Goal: Task Accomplishment & Management: Complete application form

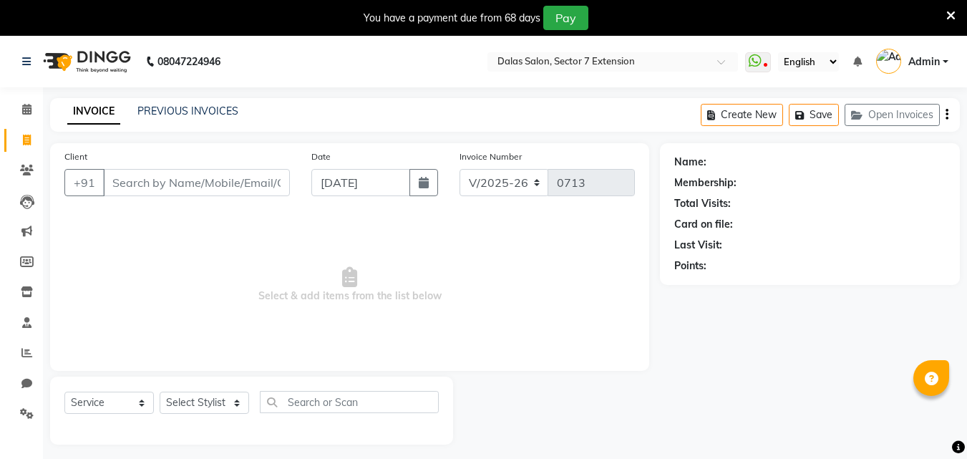
select select "8495"
select select "service"
click at [202, 392] on select "Select Stylist [PERSON_NAME] Danish [PERSON_NAME] [PERSON_NAME] [PERSON_NAME]" at bounding box center [204, 403] width 89 height 22
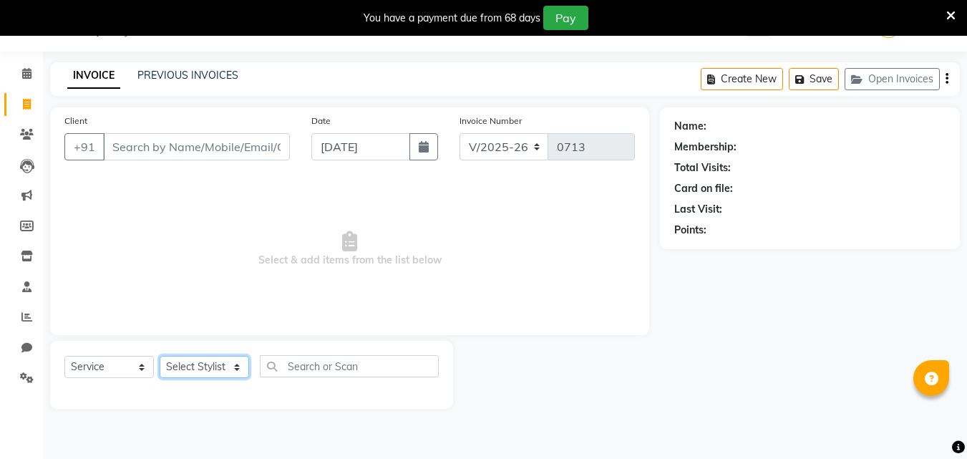
select select "90308"
click at [160, 356] on select "Select Stylist [PERSON_NAME] Danish [PERSON_NAME] [PERSON_NAME] [PERSON_NAME]" at bounding box center [204, 367] width 89 height 22
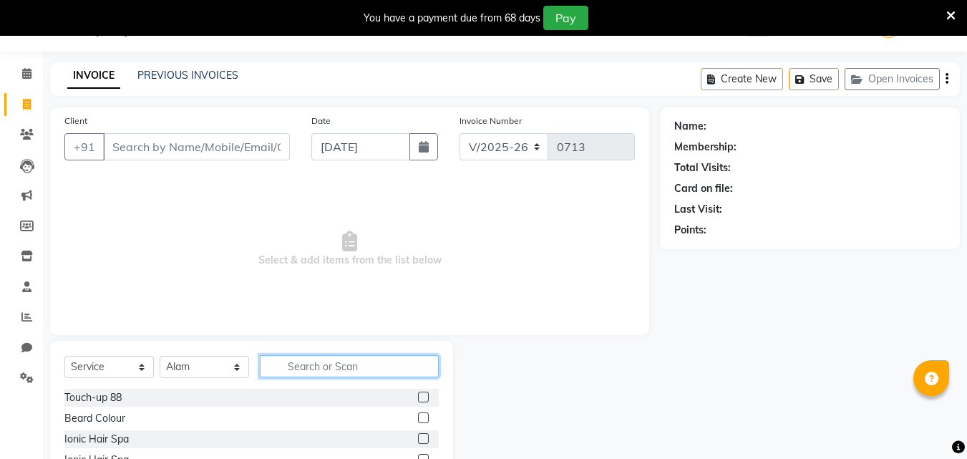
click at [310, 364] on input "text" at bounding box center [349, 366] width 179 height 22
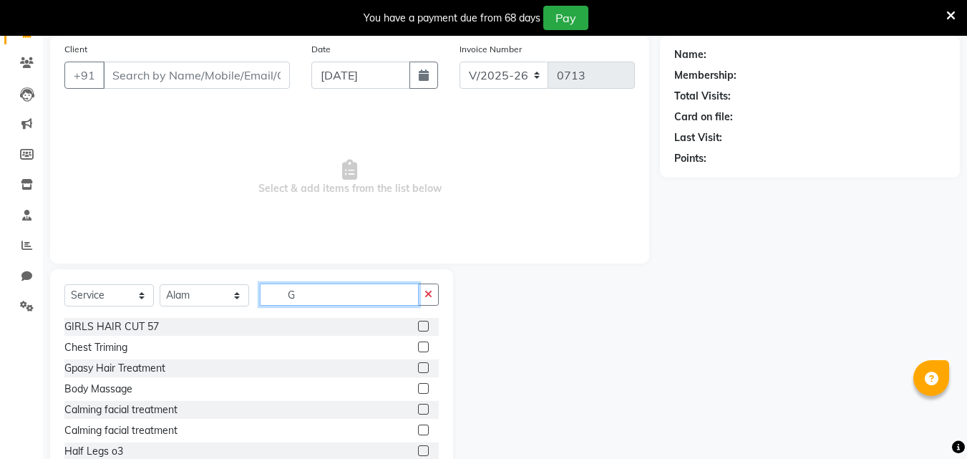
scroll to position [72, 0]
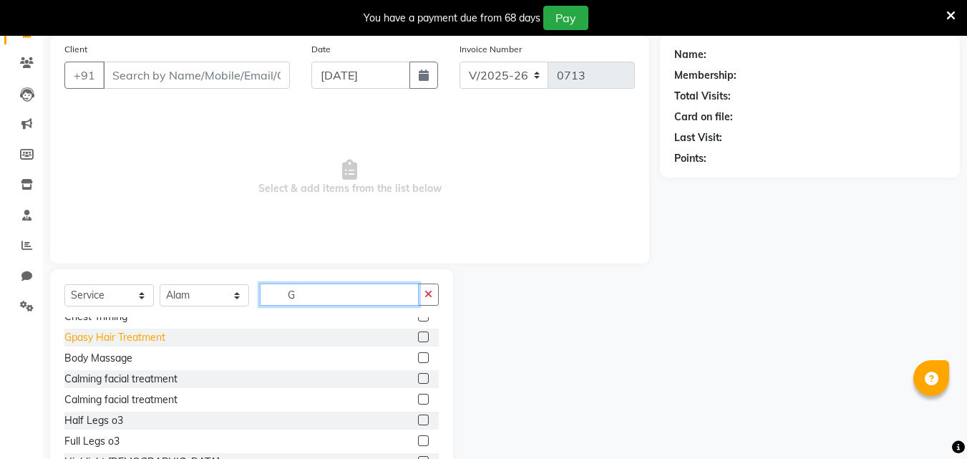
type input "G"
click at [116, 336] on div "Gpasy Hair Treatment" at bounding box center [114, 337] width 101 height 15
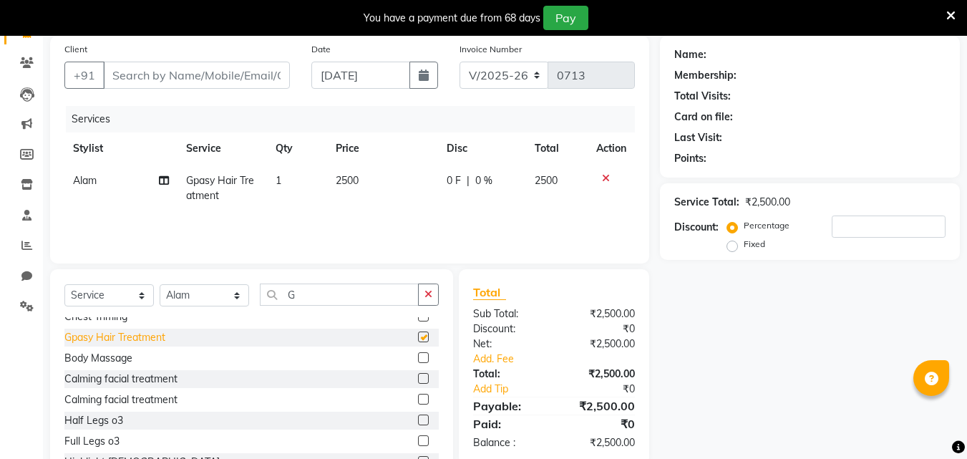
checkbox input "false"
click at [305, 299] on input "G" at bounding box center [339, 294] width 159 height 22
click at [210, 287] on select "Select Stylist [PERSON_NAME] Danish [PERSON_NAME] [PERSON_NAME] [PERSON_NAME]" at bounding box center [204, 295] width 89 height 22
select select "83937"
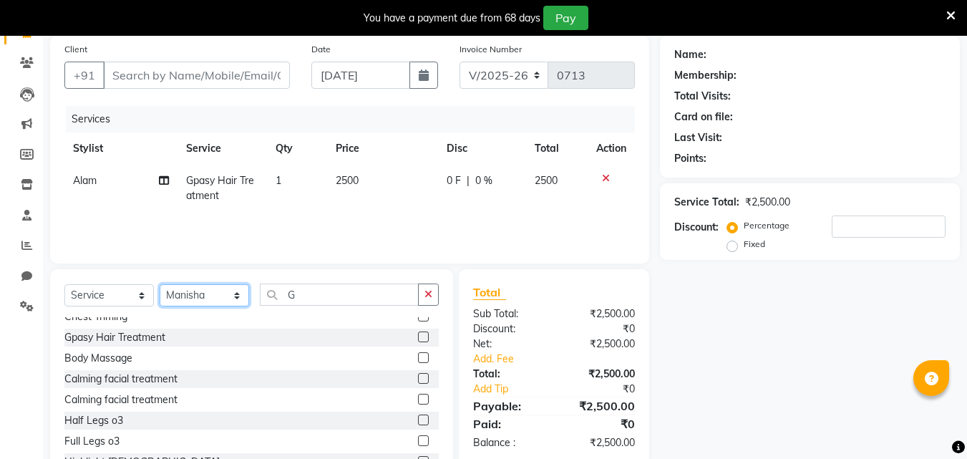
click at [160, 284] on select "Select Stylist [PERSON_NAME] Danish [PERSON_NAME] [PERSON_NAME] [PERSON_NAME]" at bounding box center [204, 295] width 89 height 22
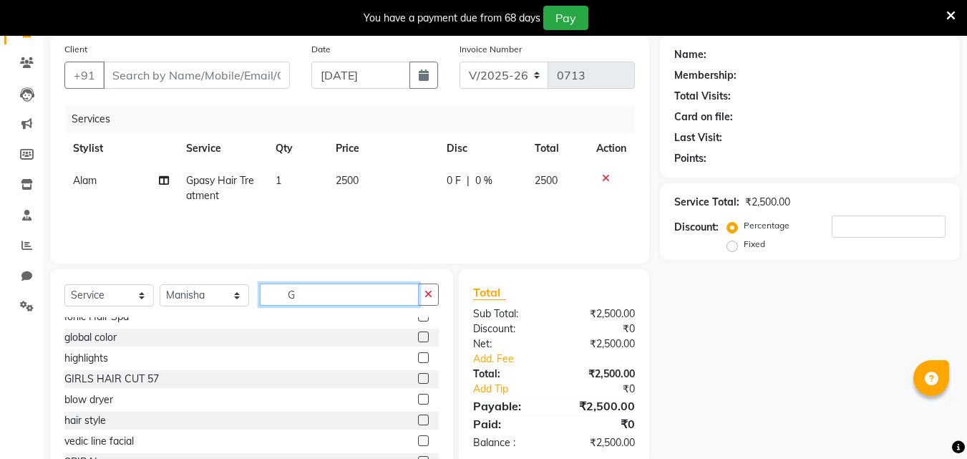
click at [327, 296] on input "G" at bounding box center [339, 294] width 159 height 22
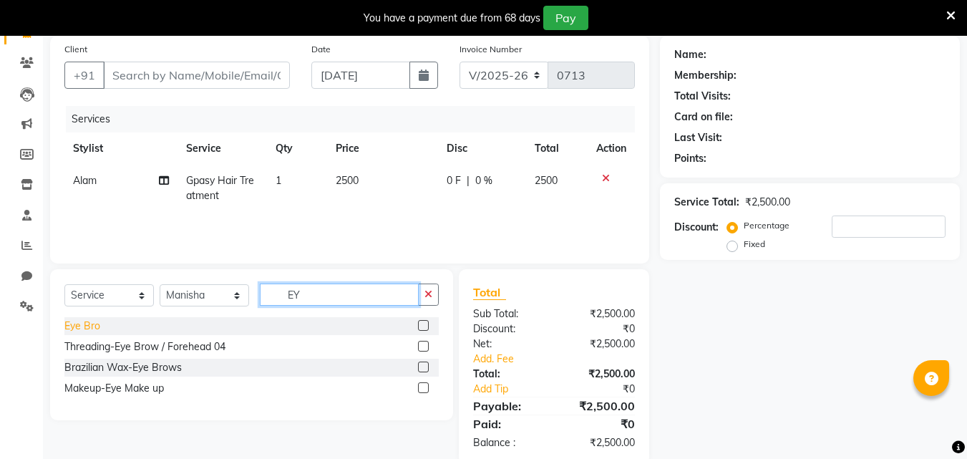
type input "EY"
click at [99, 324] on div "Eye Bro" at bounding box center [82, 326] width 36 height 15
checkbox input "false"
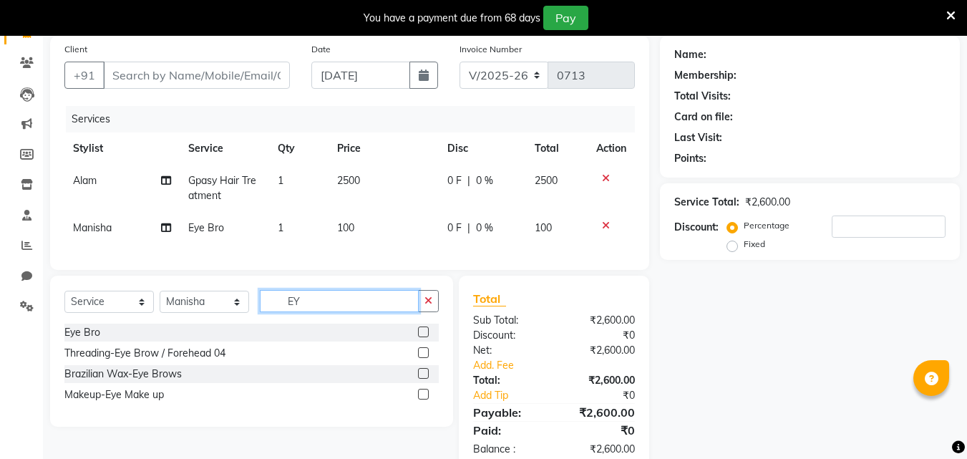
click at [301, 305] on input "EY" at bounding box center [339, 301] width 159 height 22
type input "E"
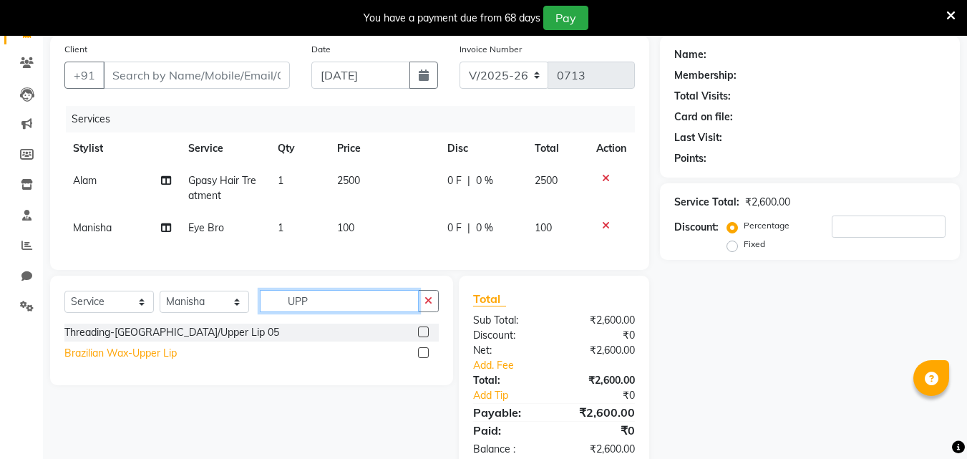
type input "UPP"
click at [155, 360] on div "Brazilian Wax-Upper Lip" at bounding box center [120, 353] width 112 height 15
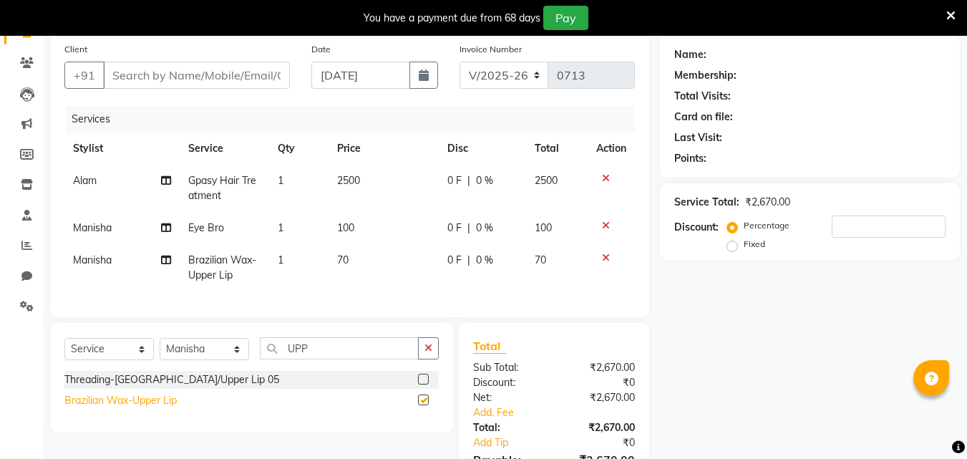
checkbox input "false"
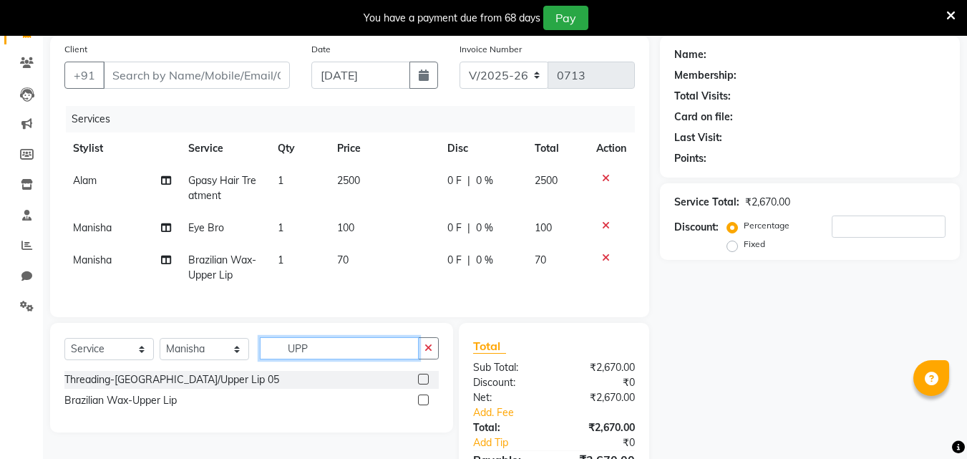
click at [319, 359] on input "UPP" at bounding box center [339, 348] width 159 height 22
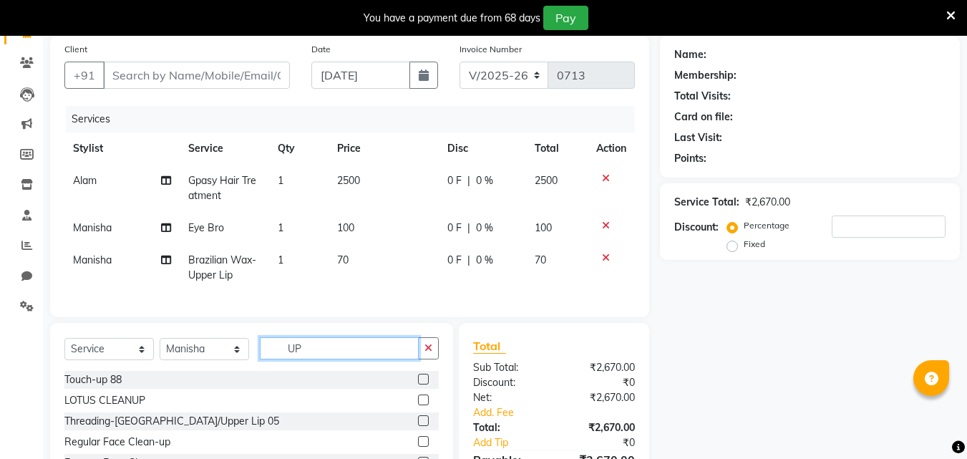
type input "U"
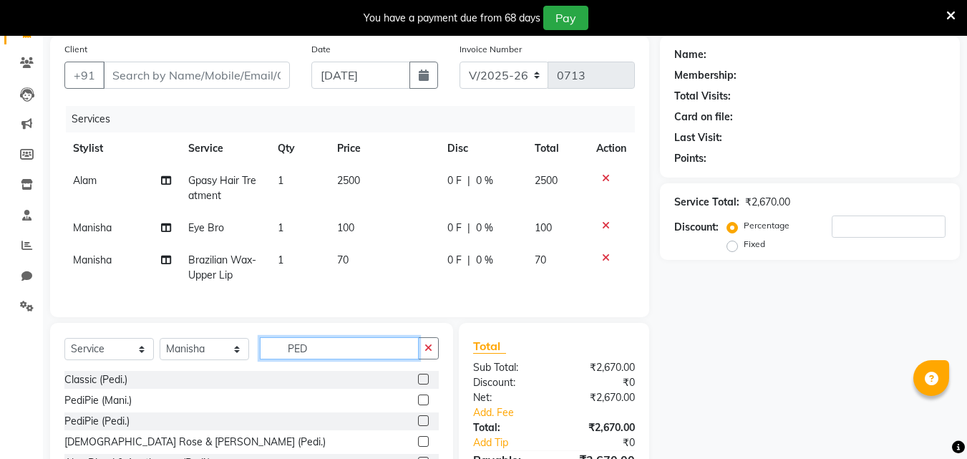
type input "PED"
click at [117, 387] on div "Classic (Pedi.)" at bounding box center [95, 379] width 63 height 15
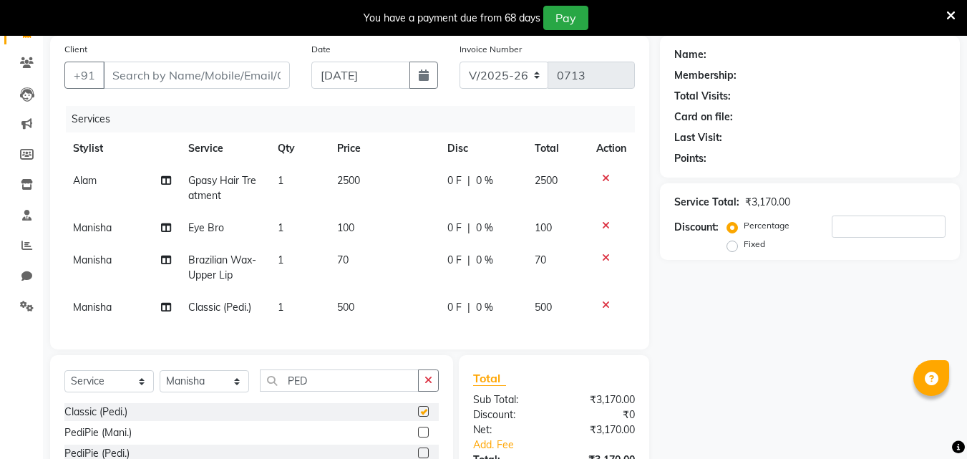
checkbox input "false"
click at [742, 240] on div "Fixed" at bounding box center [747, 243] width 35 height 17
click at [832, 215] on input "number" at bounding box center [889, 226] width 114 height 22
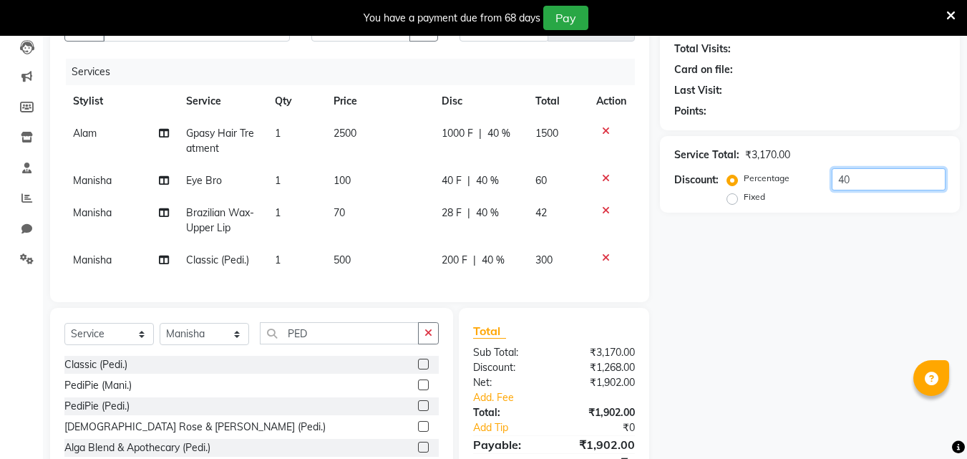
scroll to position [247, 0]
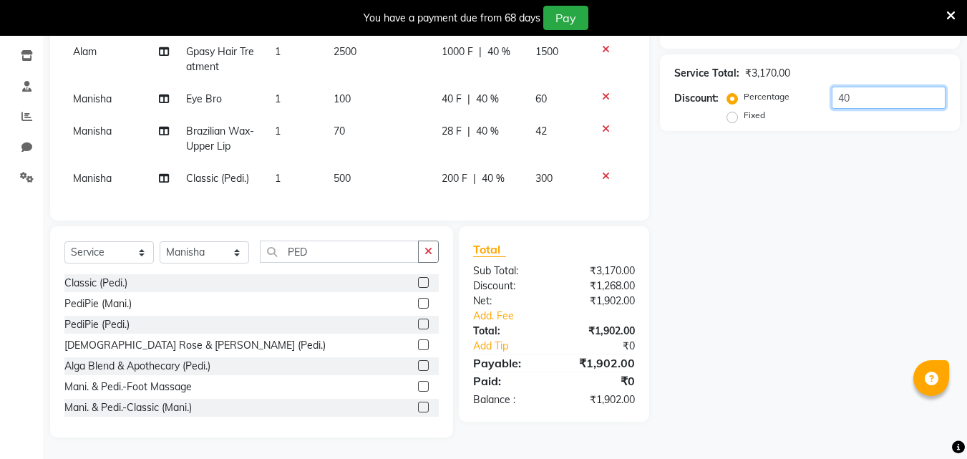
type input "40"
click at [744, 109] on label "Fixed" at bounding box center [754, 115] width 21 height 13
click at [730, 110] on input "Fixed" at bounding box center [735, 115] width 10 height 10
radio input "true"
click at [867, 87] on input "40" at bounding box center [889, 98] width 114 height 22
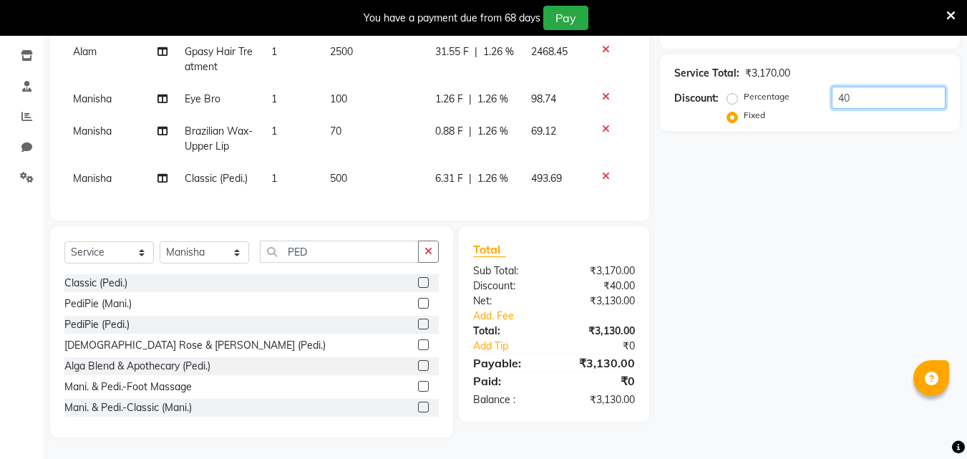
type input "4"
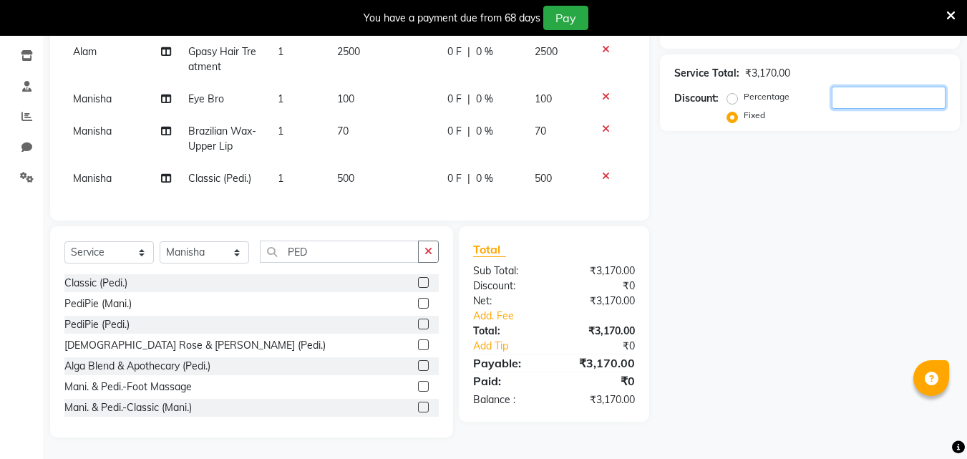
type input "2"
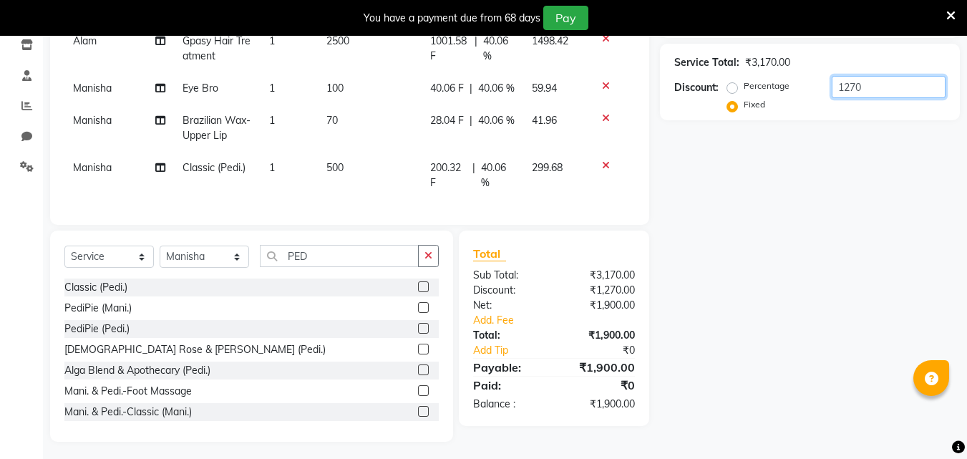
type input "1270"
click at [692, 235] on div "Name: Membership: Total Visits: Card on file: Last Visit: Points: Service Total…" at bounding box center [815, 168] width 311 height 545
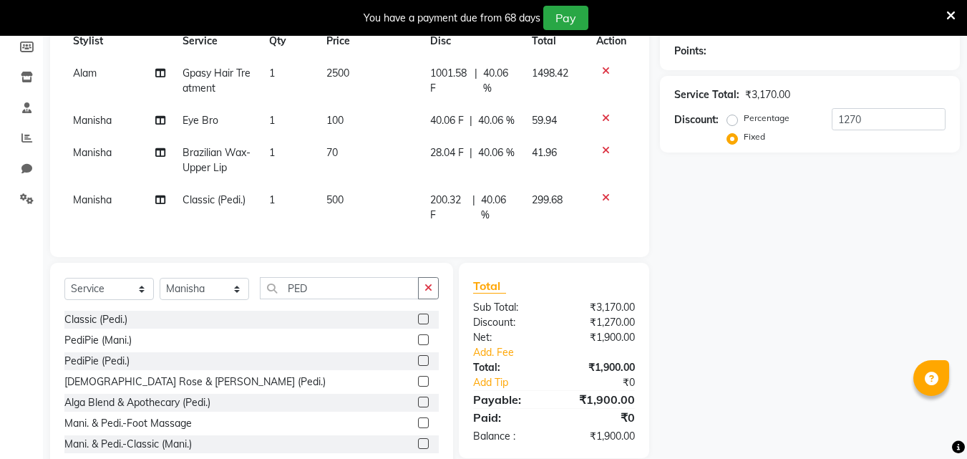
scroll to position [143, 0]
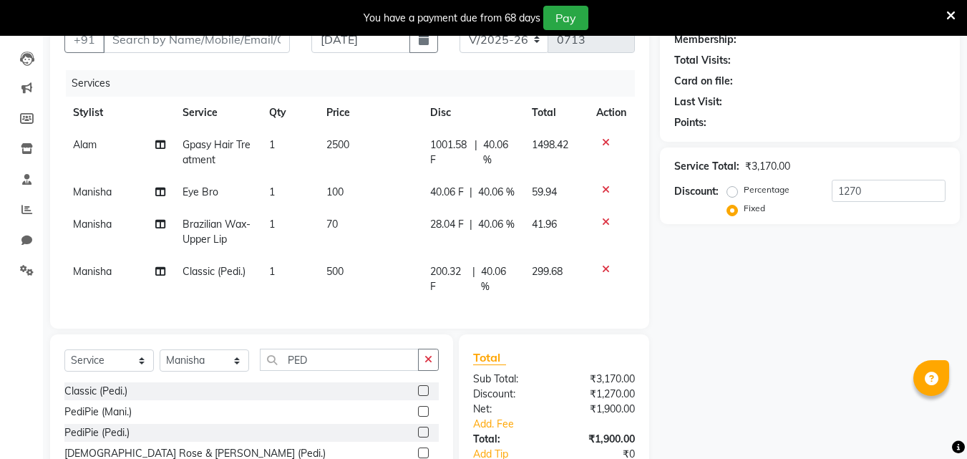
click at [763, 311] on div "Name: Membership: Total Visits: Card on file: Last Visit: Points: Service Total…" at bounding box center [815, 272] width 311 height 545
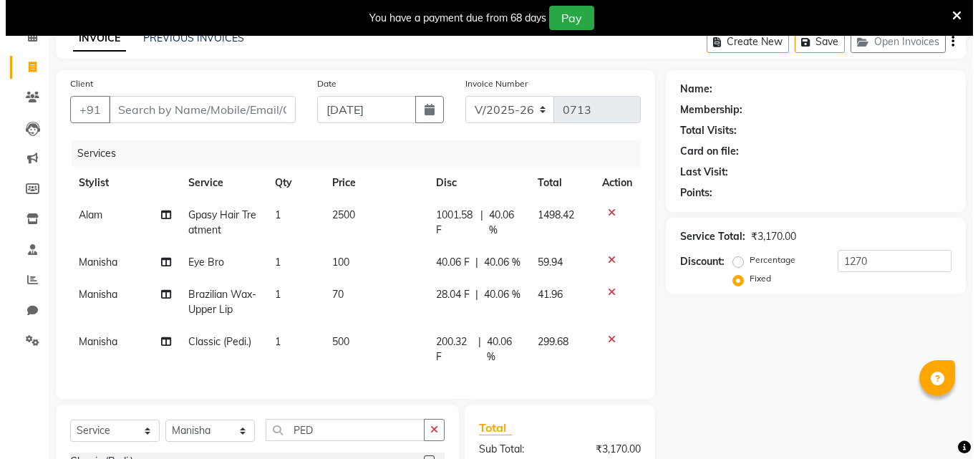
scroll to position [0, 0]
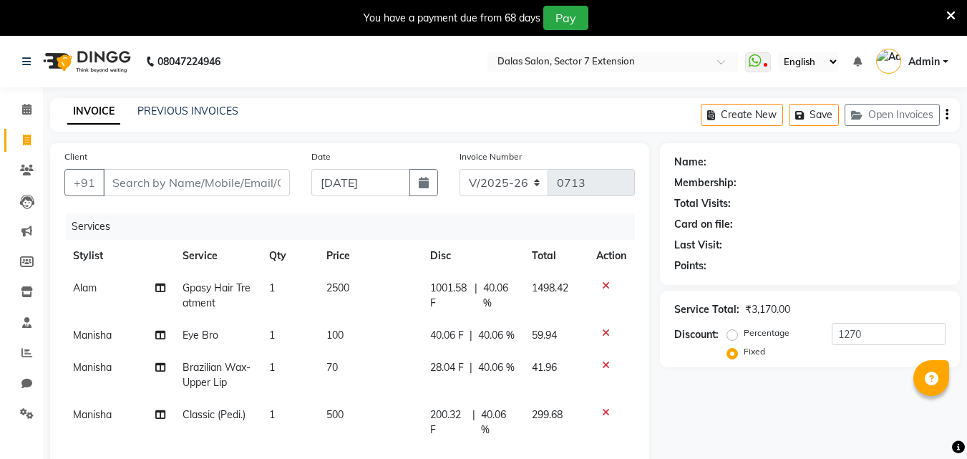
click at [172, 143] on div "Client +91 Date [DATE] Invoice Number V/2025 V/[PHONE_NUMBER] Services Stylist …" at bounding box center [349, 307] width 599 height 329
click at [171, 177] on input "Client" at bounding box center [196, 182] width 187 height 27
click at [192, 187] on input "Client" at bounding box center [196, 182] width 187 height 27
click at [193, 190] on input "Client" at bounding box center [196, 182] width 187 height 27
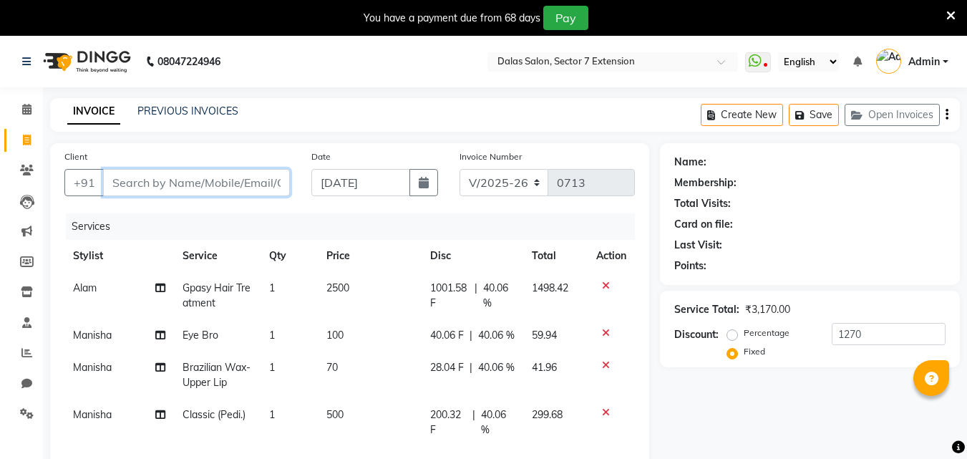
click at [193, 190] on input "Client" at bounding box center [196, 182] width 187 height 27
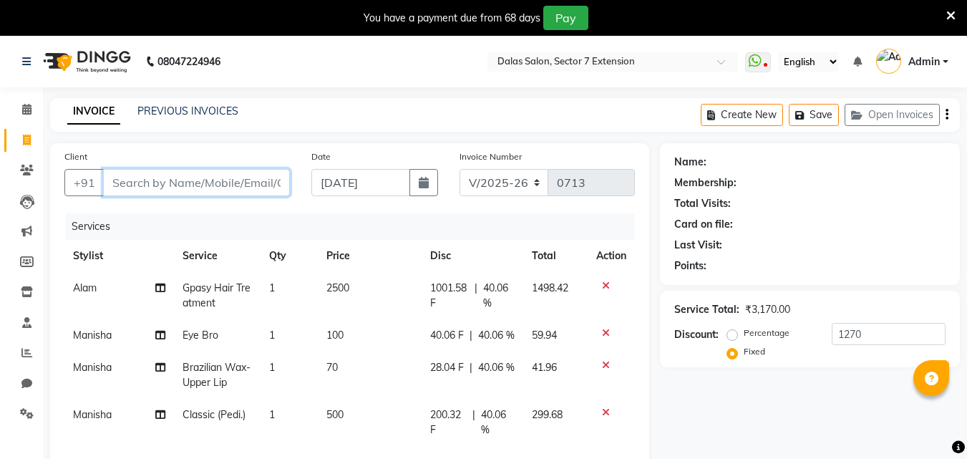
click at [193, 190] on input "Client" at bounding box center [196, 182] width 187 height 27
click at [231, 174] on input "Client" at bounding box center [196, 182] width 187 height 27
type input "7"
radio input "true"
type input "0"
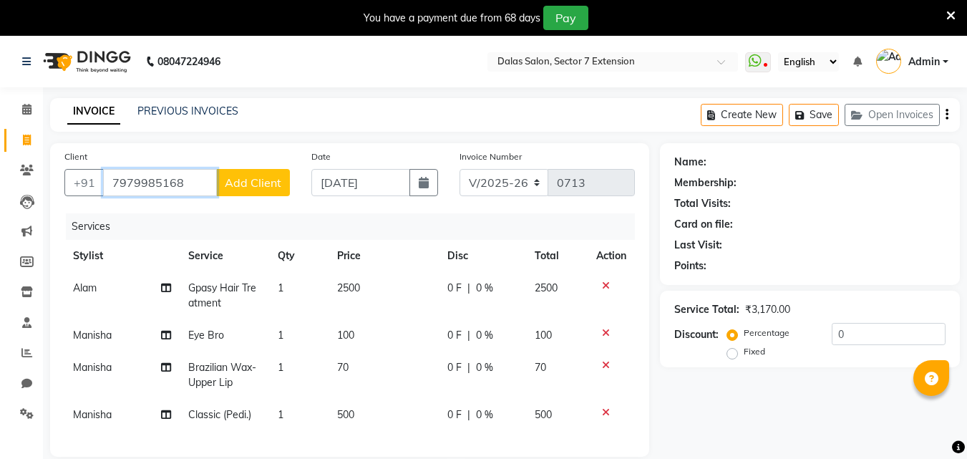
type input "7979985168"
click at [236, 180] on span "Add Client" at bounding box center [253, 182] width 57 height 14
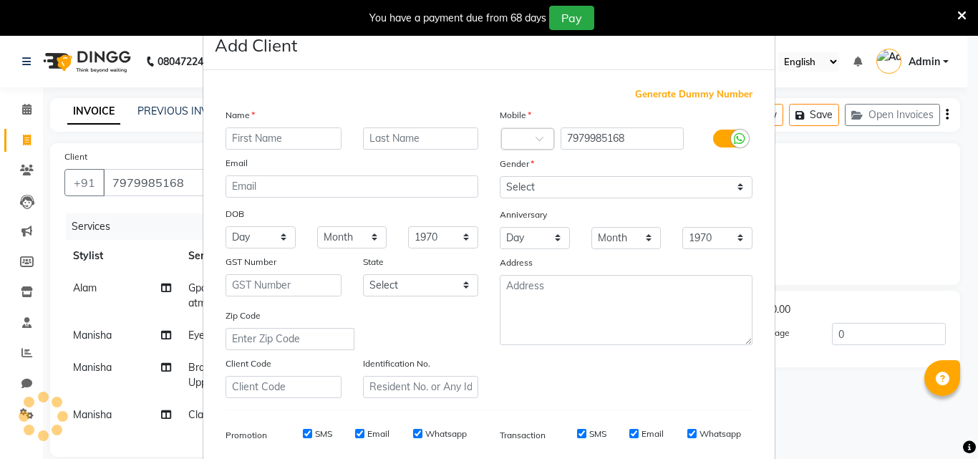
click at [246, 144] on input "text" at bounding box center [283, 138] width 116 height 22
type input "CLIENT"
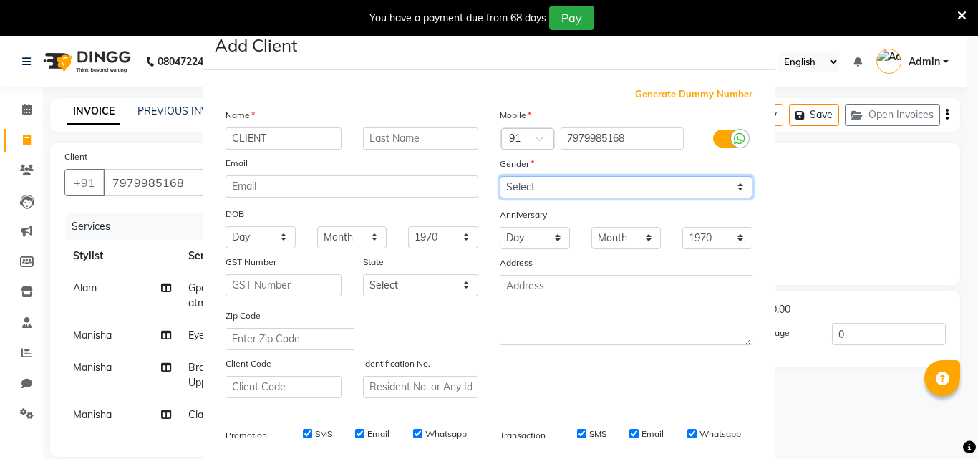
click at [657, 188] on select "Select [DEMOGRAPHIC_DATA] [DEMOGRAPHIC_DATA] Other Prefer Not To Say" at bounding box center [626, 187] width 253 height 22
select select "[DEMOGRAPHIC_DATA]"
click at [500, 176] on select "Select [DEMOGRAPHIC_DATA] [DEMOGRAPHIC_DATA] Other Prefer Not To Say" at bounding box center [626, 187] width 253 height 22
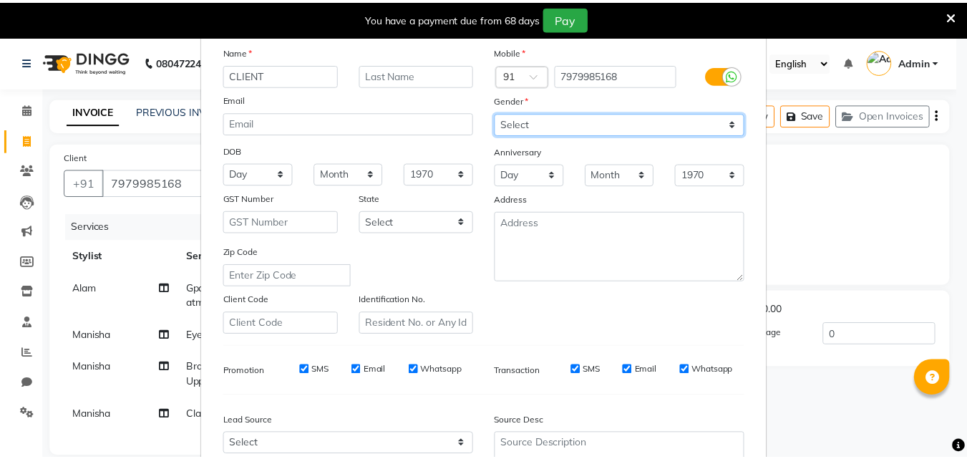
scroll to position [202, 0]
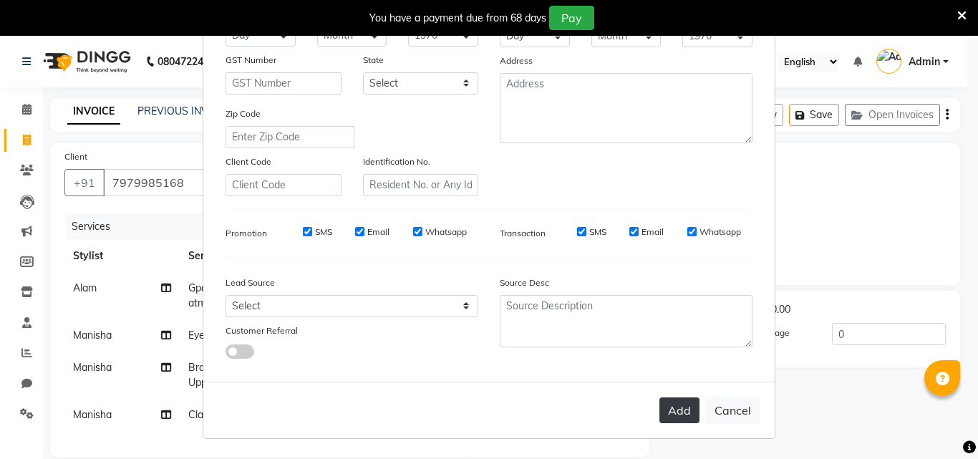
click at [676, 397] on button "Add" at bounding box center [679, 410] width 40 height 26
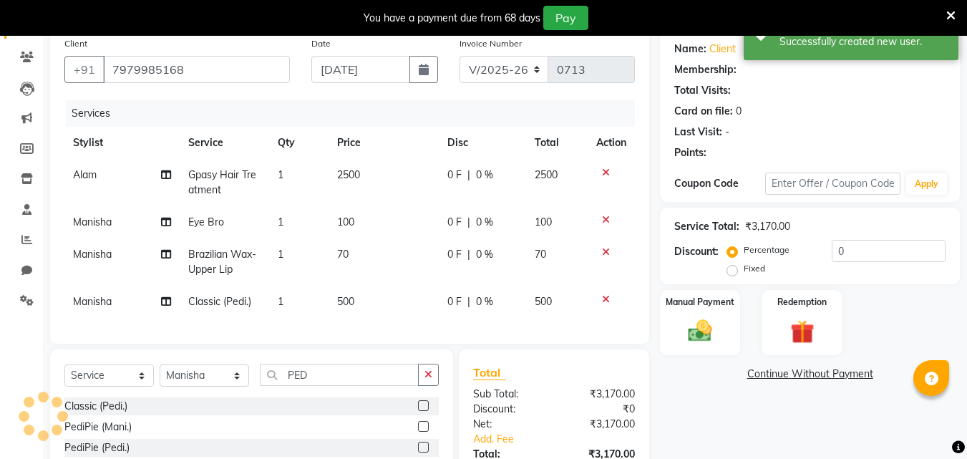
scroll to position [143, 0]
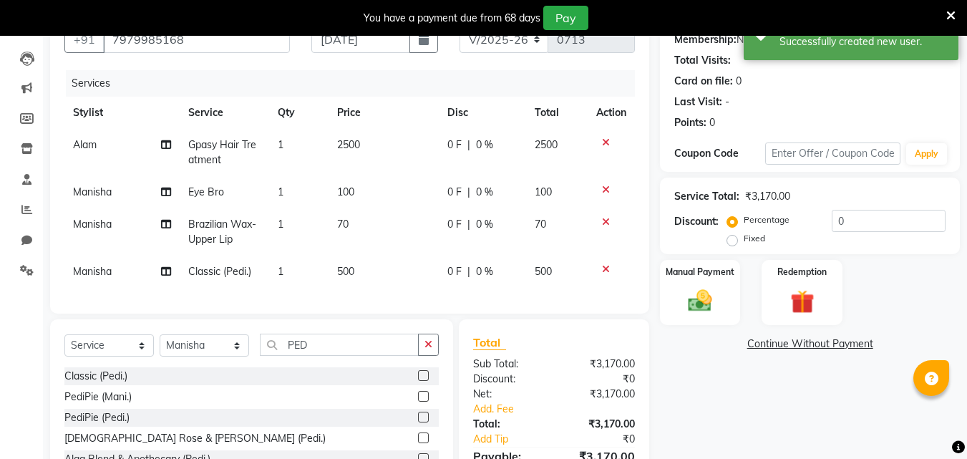
click at [762, 238] on label "Fixed" at bounding box center [754, 238] width 21 height 13
click at [740, 238] on input "Fixed" at bounding box center [735, 238] width 10 height 10
radio input "true"
click at [863, 220] on input "0" at bounding box center [889, 221] width 114 height 22
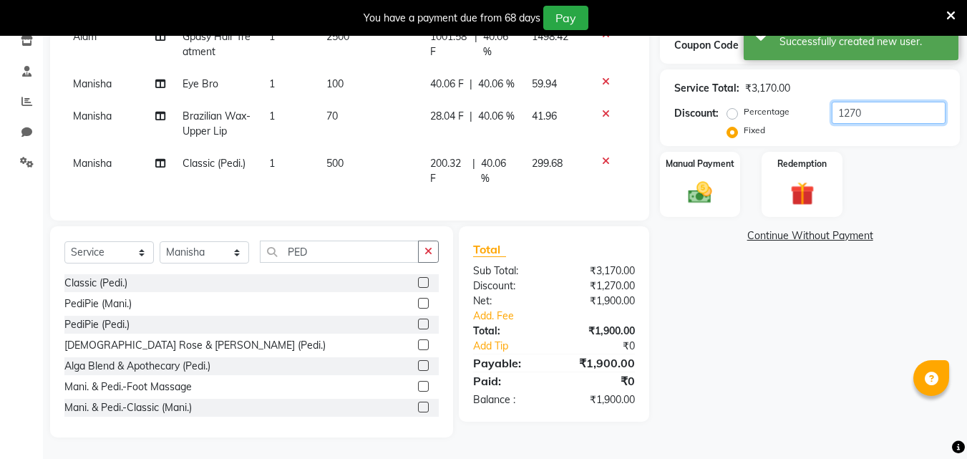
scroll to position [277, 0]
type input "1270"
click at [724, 168] on div "Manual Payment" at bounding box center [700, 184] width 84 height 68
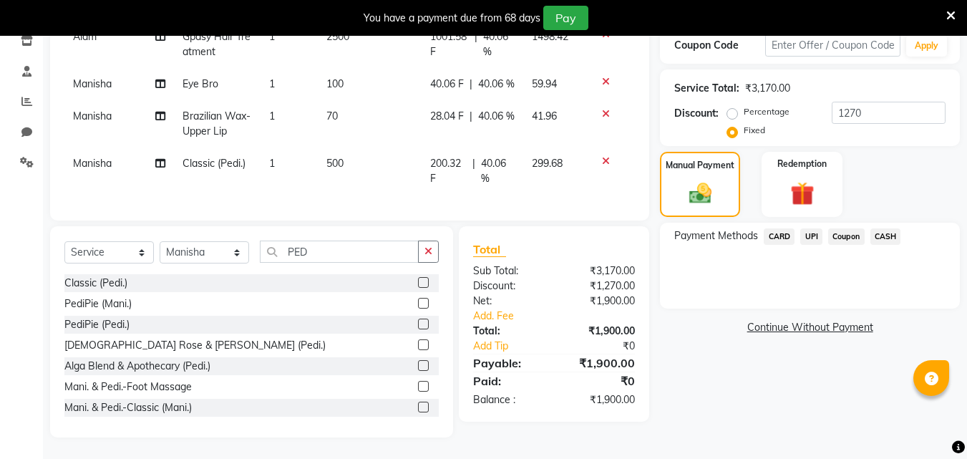
click at [809, 228] on span "UPI" at bounding box center [811, 236] width 22 height 16
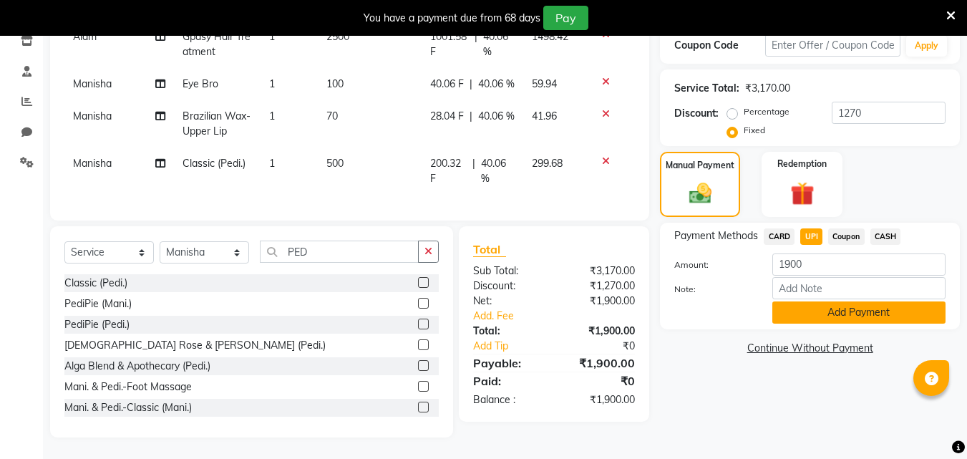
click at [822, 301] on button "Add Payment" at bounding box center [858, 312] width 173 height 22
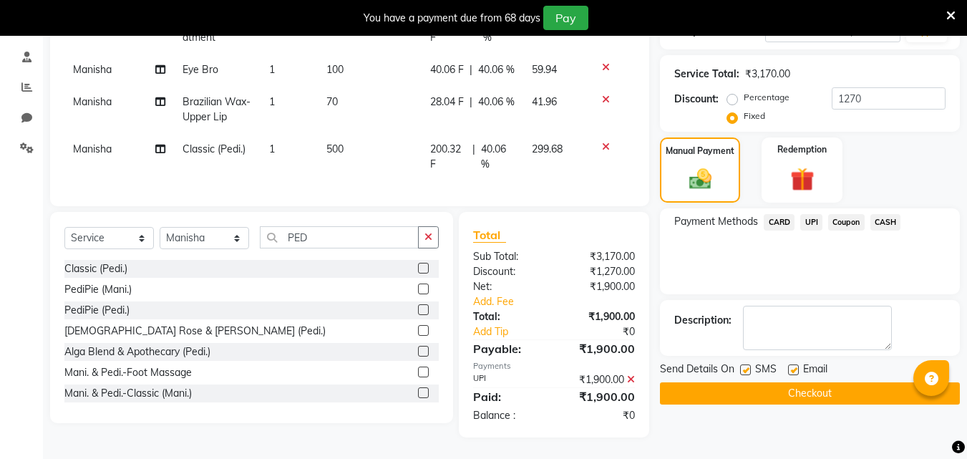
click at [797, 382] on button "Checkout" at bounding box center [810, 393] width 300 height 22
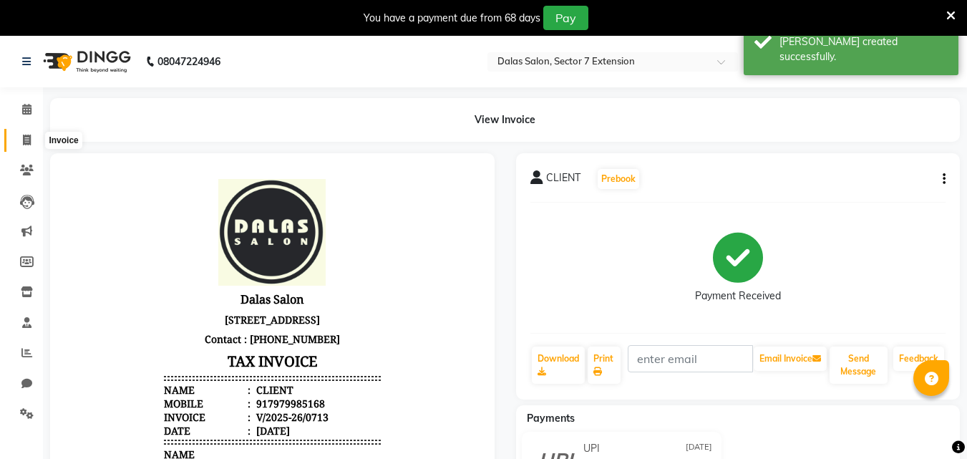
click at [34, 143] on span at bounding box center [26, 140] width 25 height 16
select select "service"
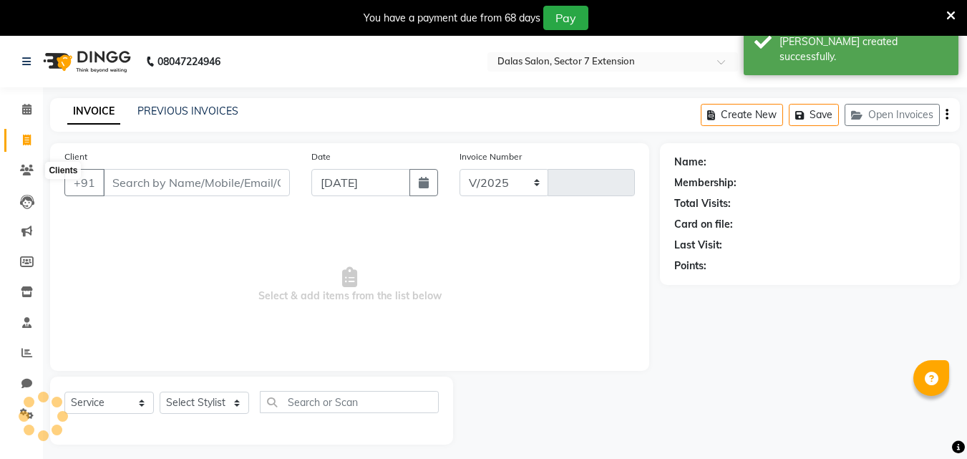
scroll to position [36, 0]
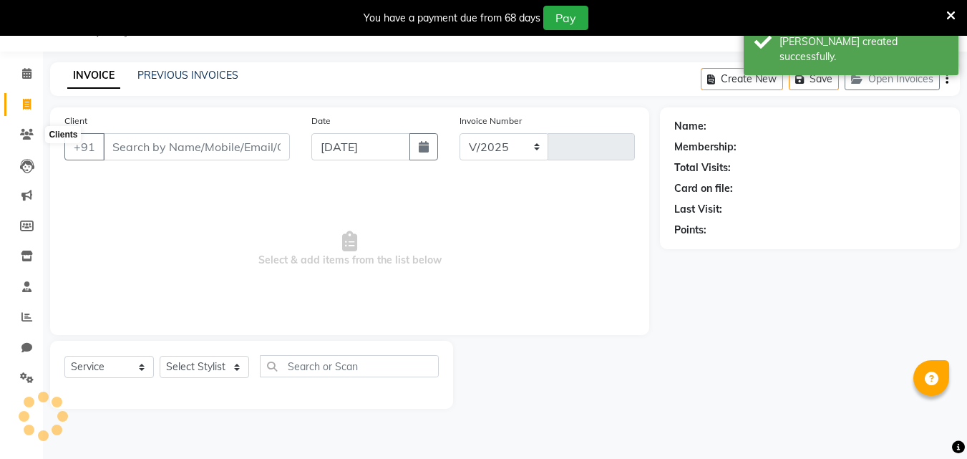
select select "8495"
type input "0714"
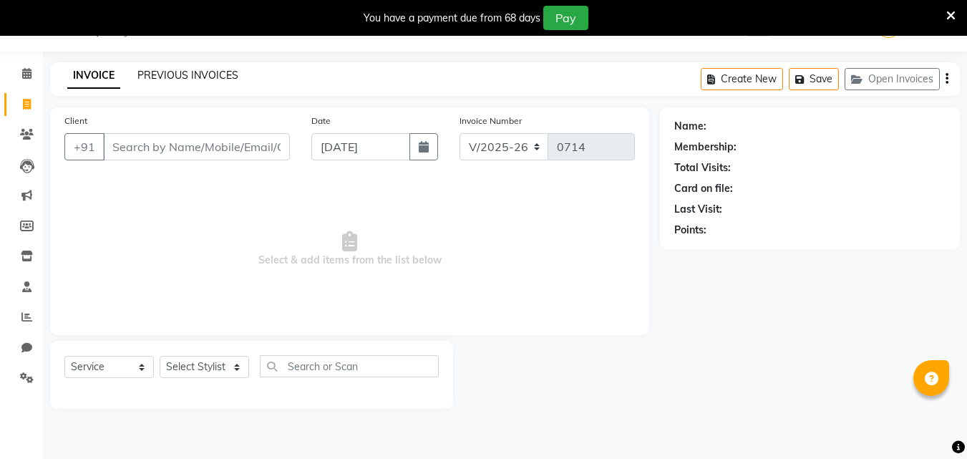
click at [185, 71] on link "PREVIOUS INVOICES" at bounding box center [187, 75] width 101 height 13
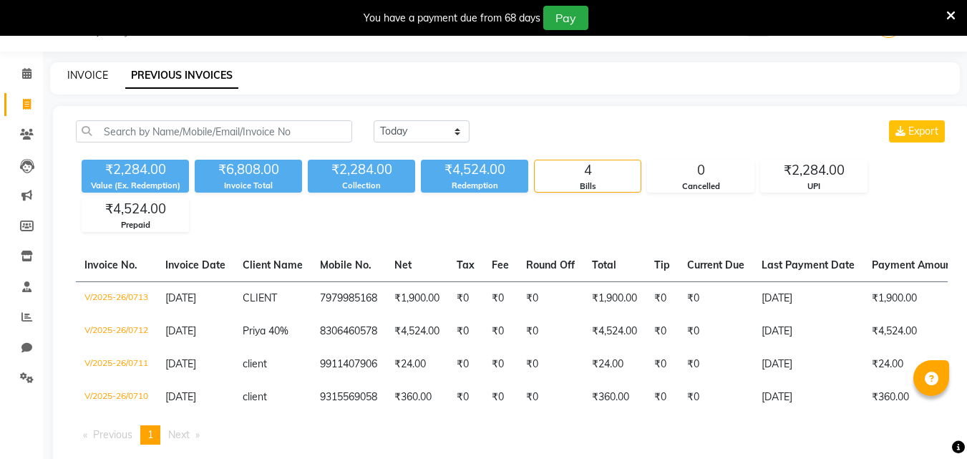
click at [99, 72] on link "INVOICE" at bounding box center [87, 75] width 41 height 13
select select "service"
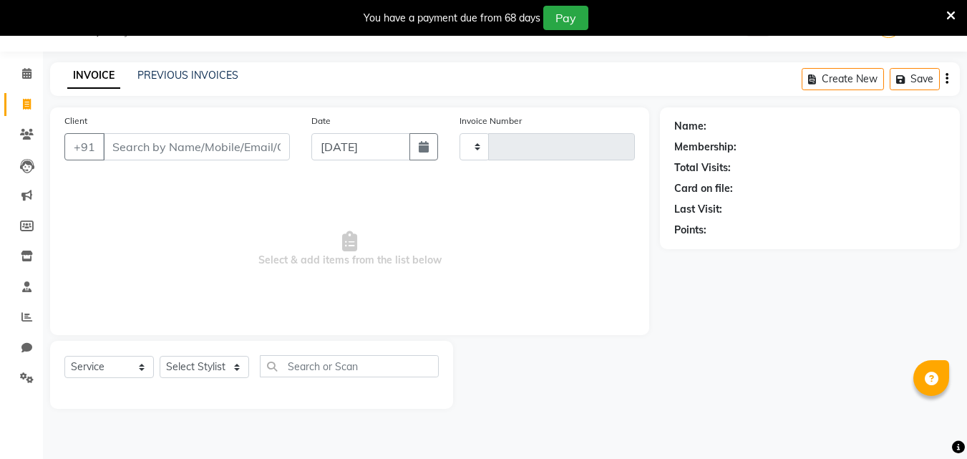
type input "0714"
select select "8495"
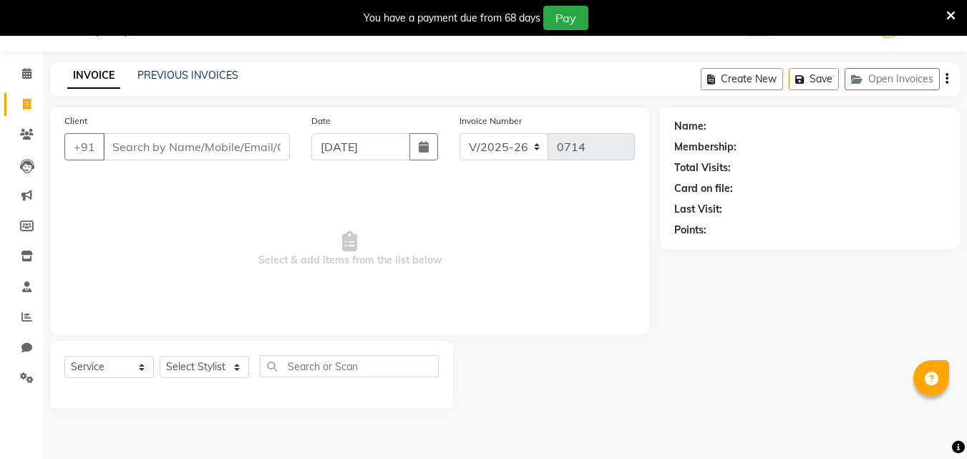
click at [99, 72] on link "INVOICE" at bounding box center [93, 76] width 53 height 26
